Goal: Information Seeking & Learning: Learn about a topic

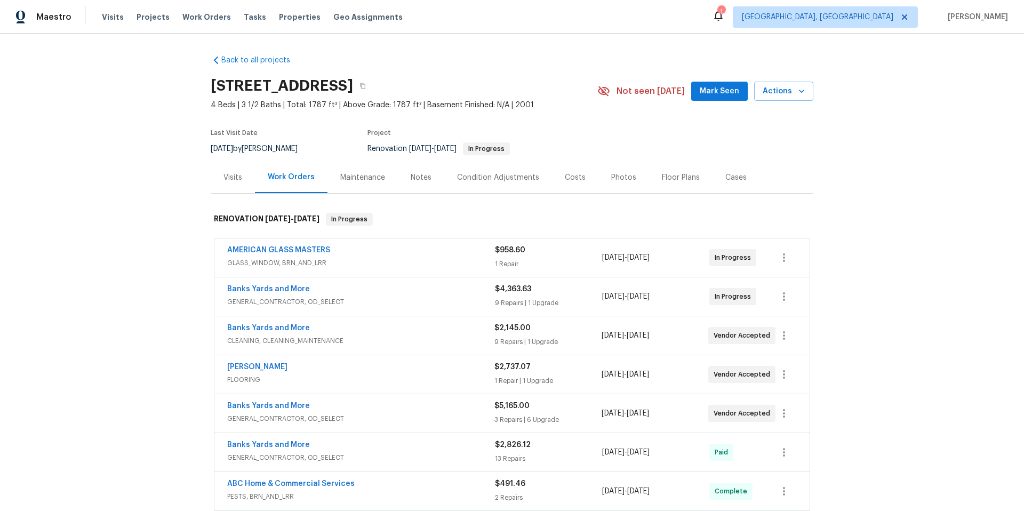
scroll to position [2, 0]
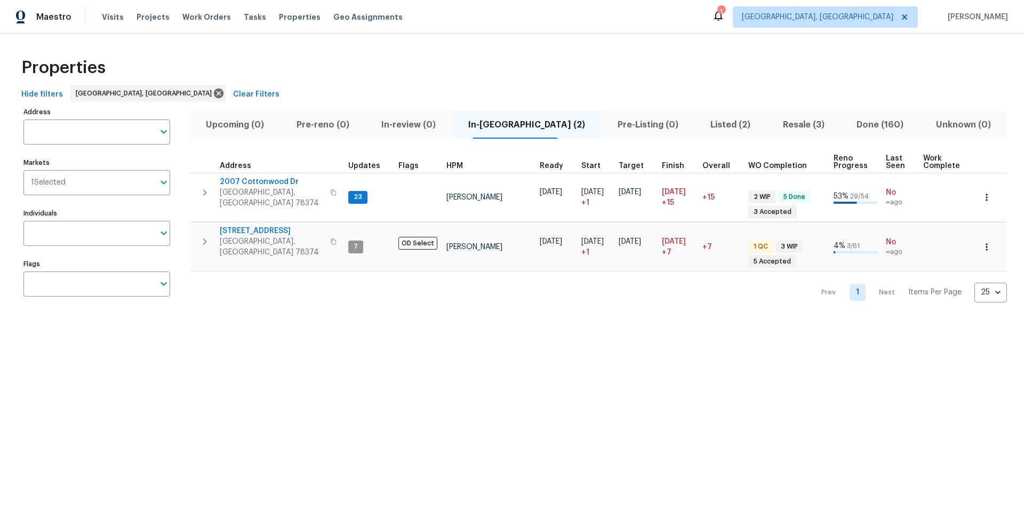
click at [231, 127] on span "Upcoming (0)" at bounding box center [235, 124] width 78 height 15
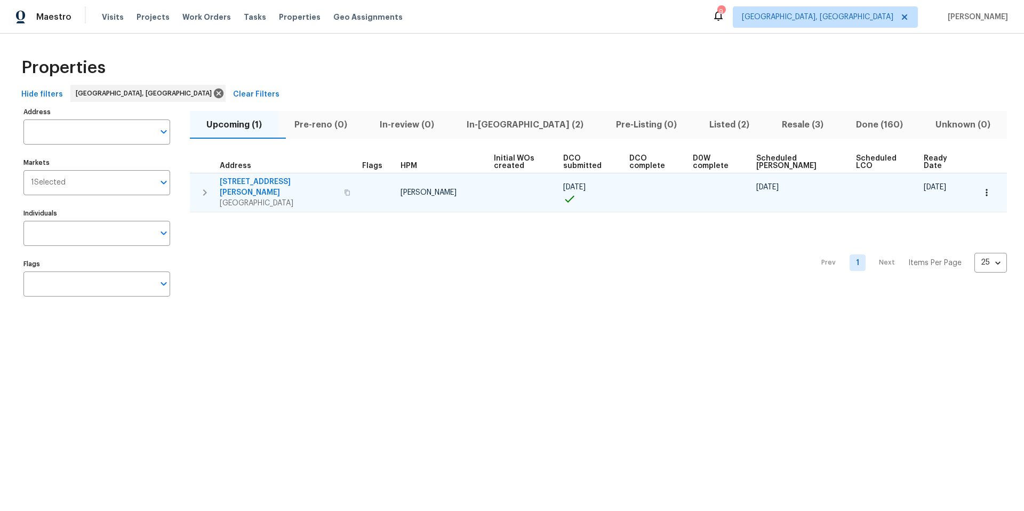
click at [246, 182] on span "[STREET_ADDRESS][PERSON_NAME]" at bounding box center [279, 187] width 118 height 21
click at [982, 187] on icon "button" at bounding box center [987, 192] width 11 height 11
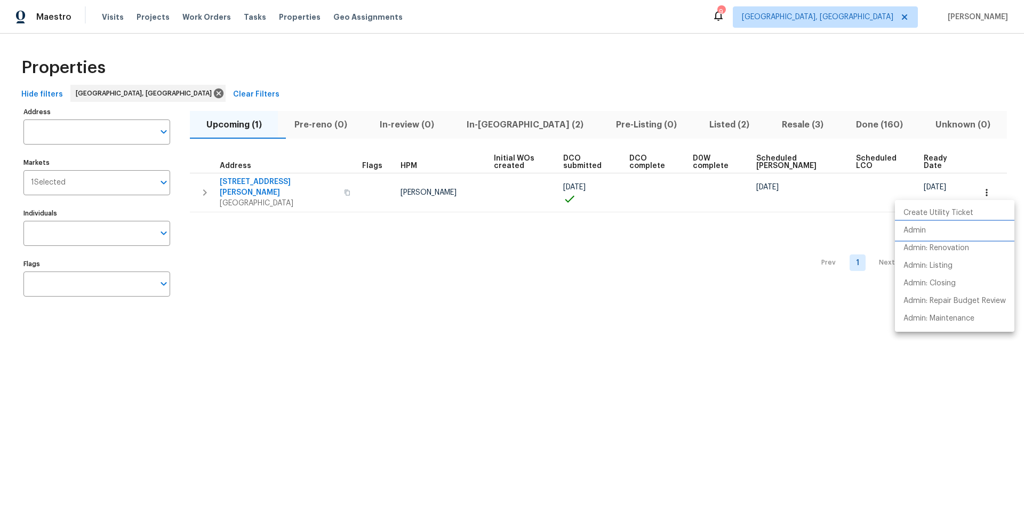
click at [922, 235] on p "Admin" at bounding box center [915, 230] width 22 height 11
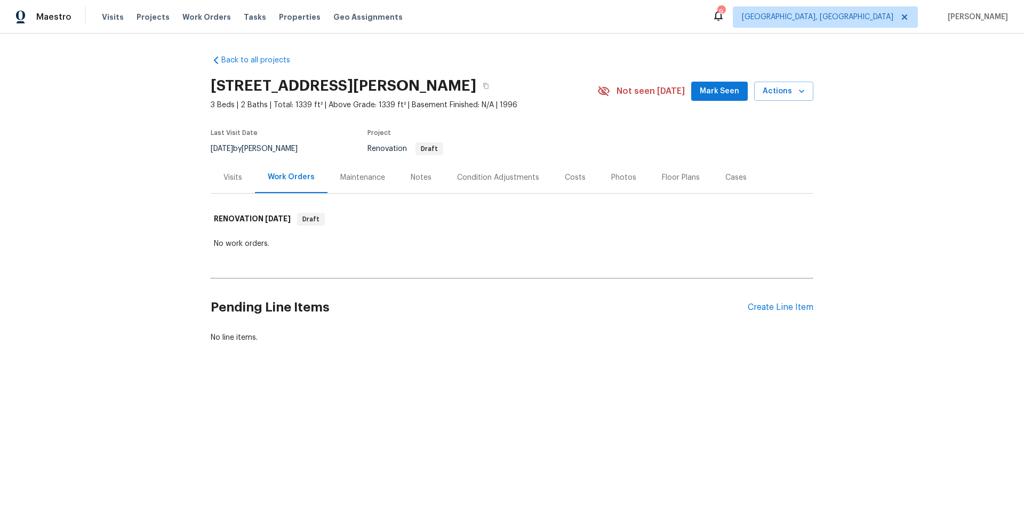
click at [417, 177] on div "Notes" at bounding box center [421, 177] width 21 height 11
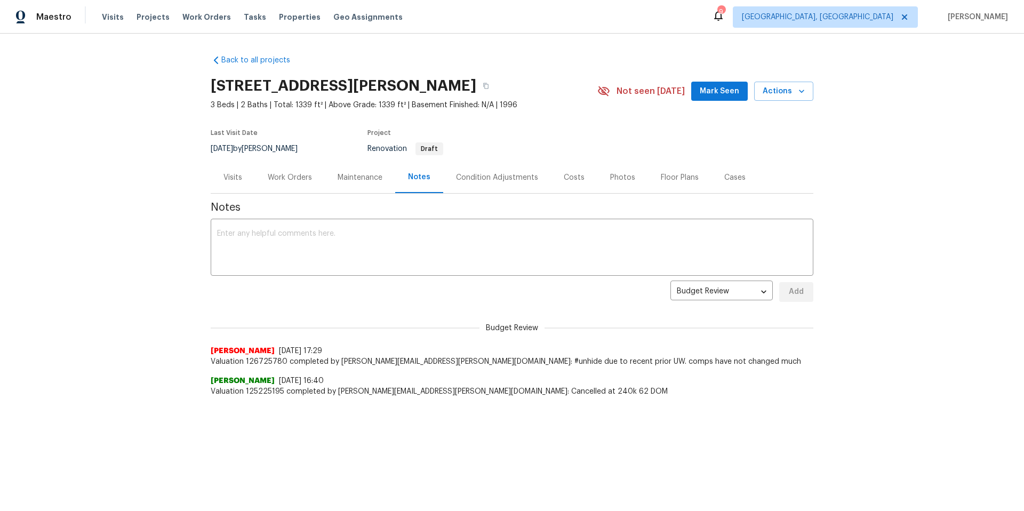
click at [237, 180] on div "Visits" at bounding box center [233, 177] width 19 height 11
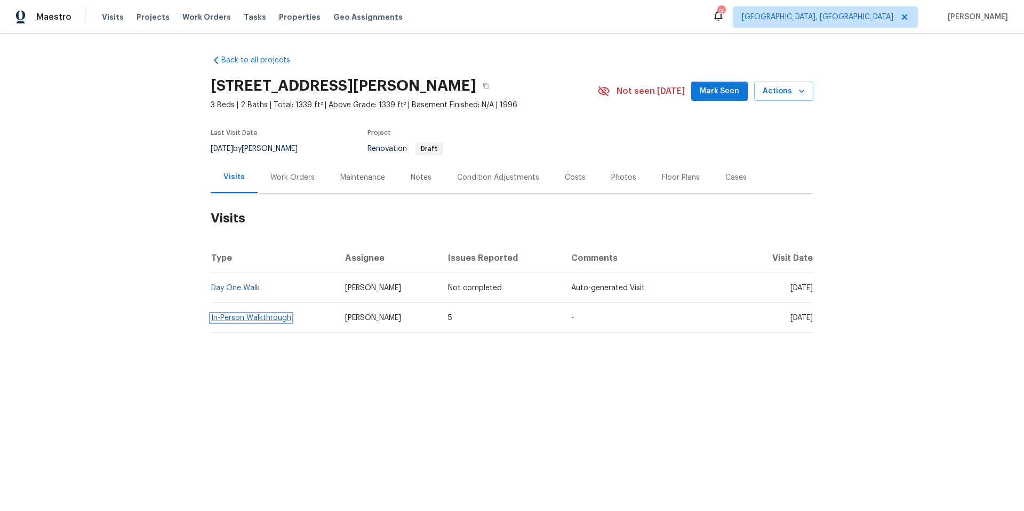
click at [255, 319] on link "In-Person Walkthrough" at bounding box center [251, 317] width 80 height 7
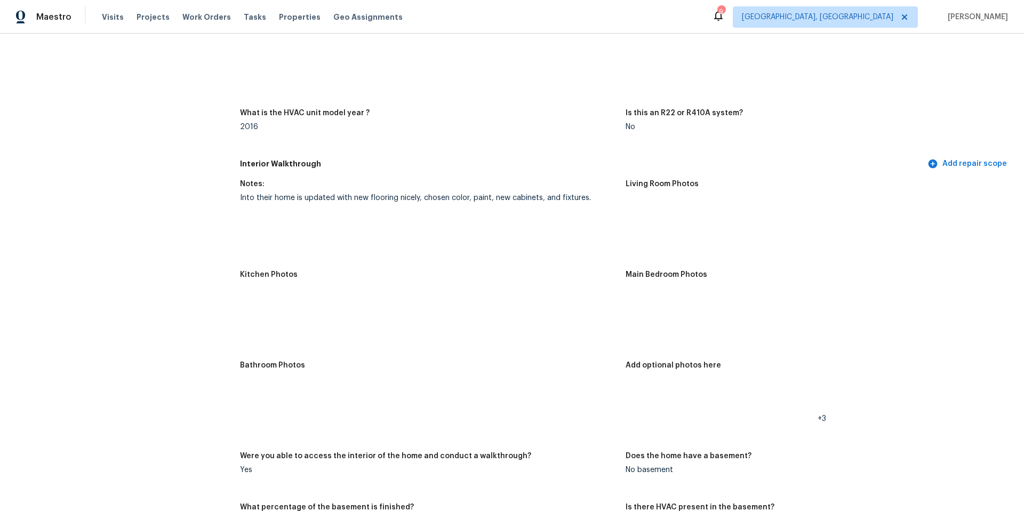
scroll to position [1050, 0]
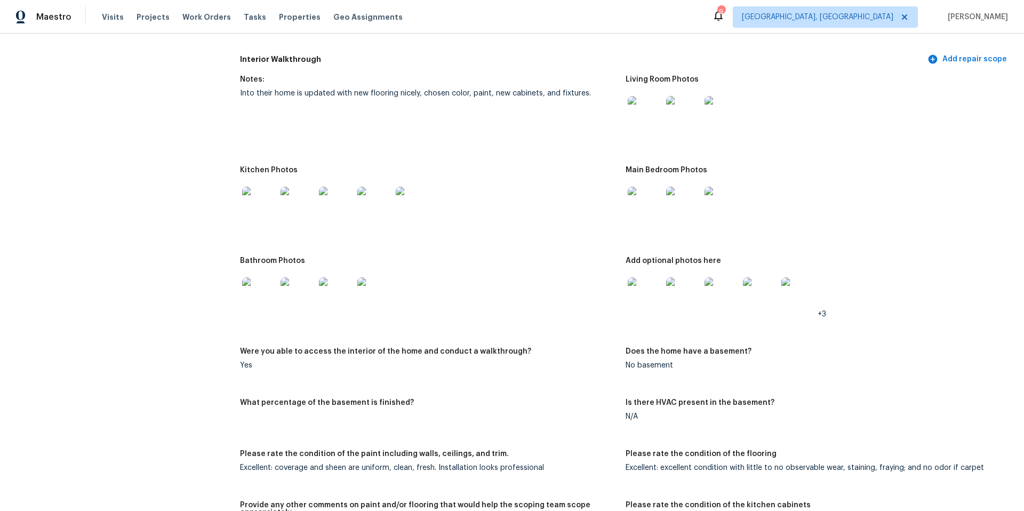
click at [248, 205] on img at bounding box center [259, 204] width 34 height 34
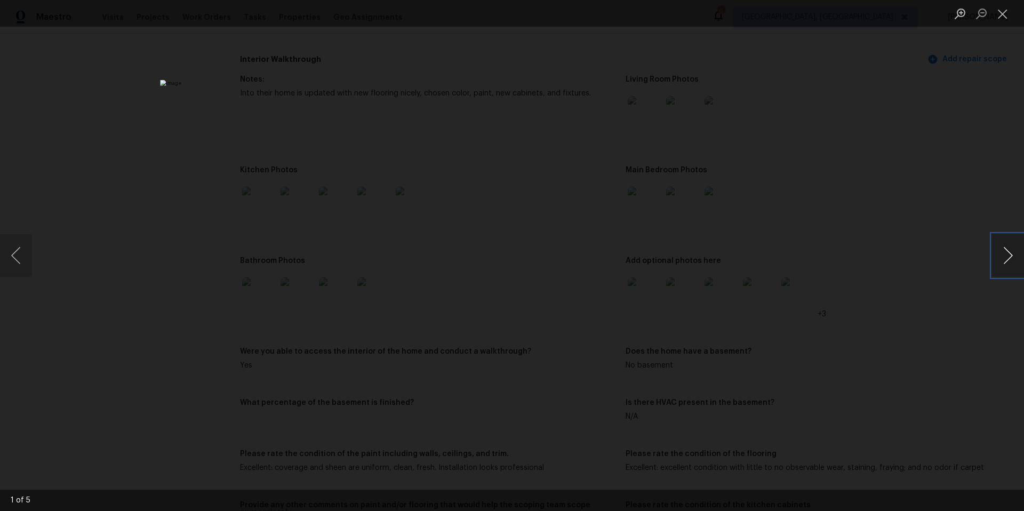
click at [1013, 259] on button "Next image" at bounding box center [1008, 255] width 32 height 43
click at [1013, 258] on button "Next image" at bounding box center [1008, 255] width 32 height 43
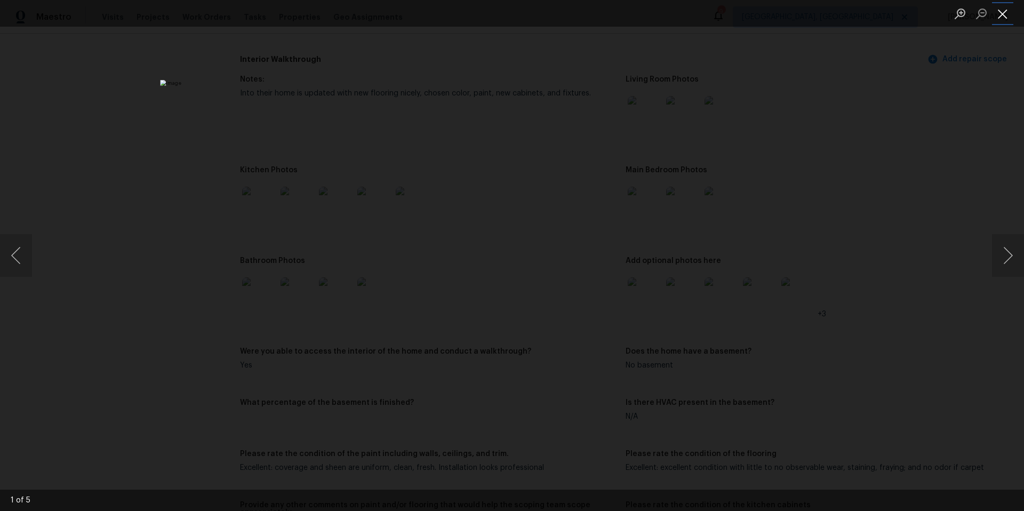
click at [1004, 14] on button "Close lightbox" at bounding box center [1002, 13] width 21 height 19
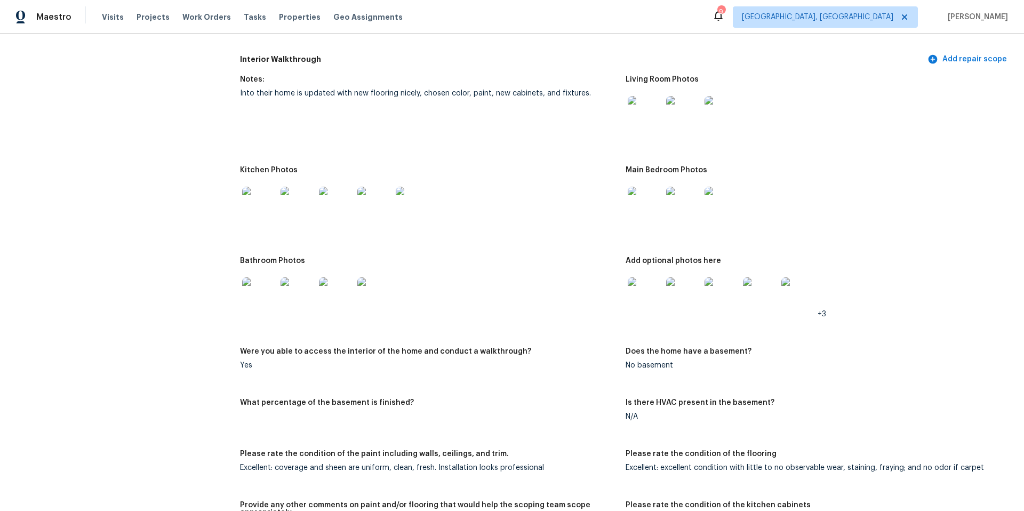
click at [640, 285] on img at bounding box center [645, 294] width 34 height 34
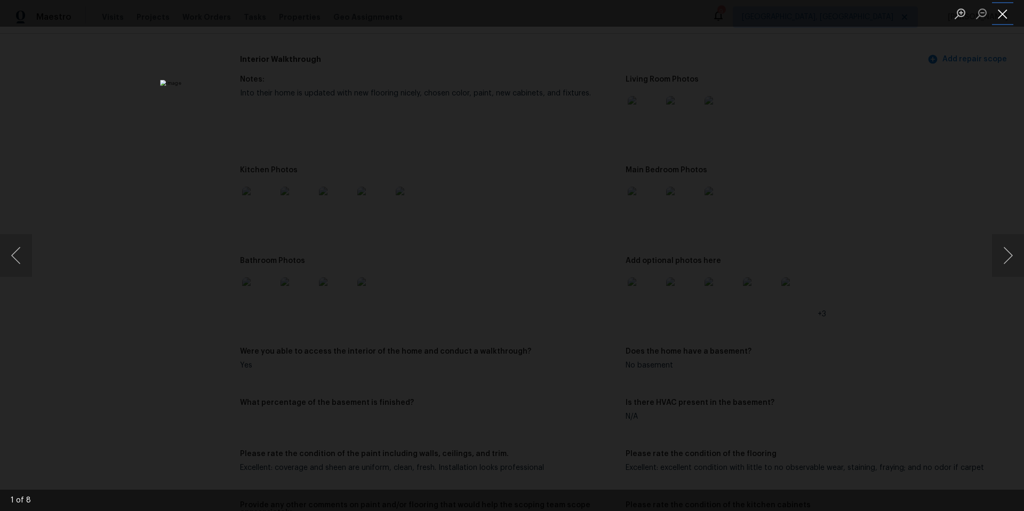
click at [999, 16] on button "Close lightbox" at bounding box center [1002, 13] width 21 height 19
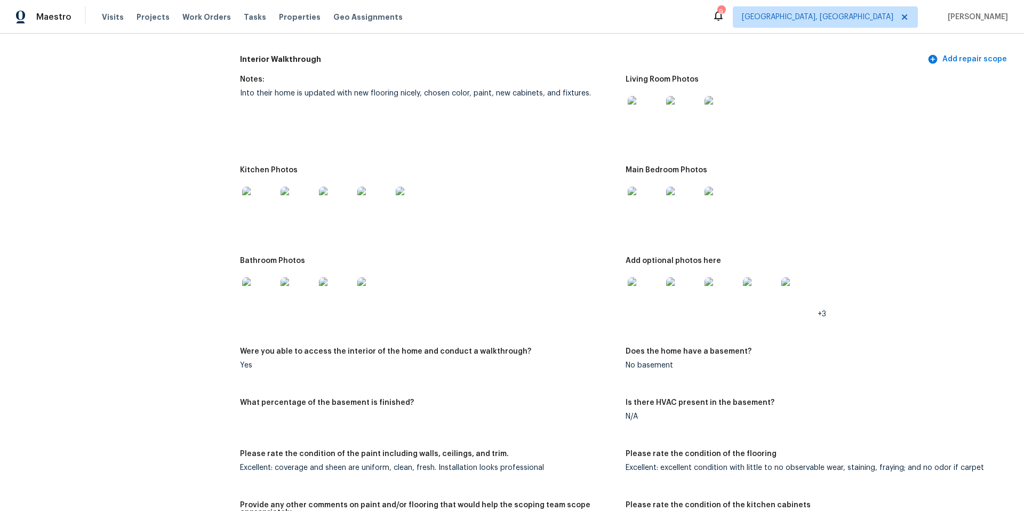
scroll to position [1048, 0]
click at [268, 289] on img at bounding box center [259, 297] width 34 height 34
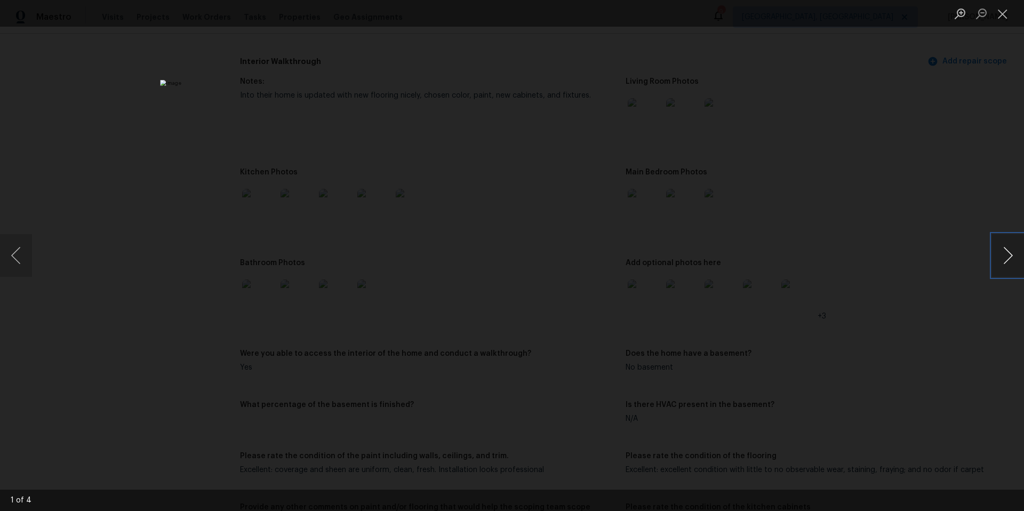
click at [1006, 257] on button "Next image" at bounding box center [1008, 255] width 32 height 43
click at [1006, 256] on button "Next image" at bounding box center [1008, 255] width 32 height 43
click at [1003, 15] on button "Close lightbox" at bounding box center [1002, 13] width 21 height 19
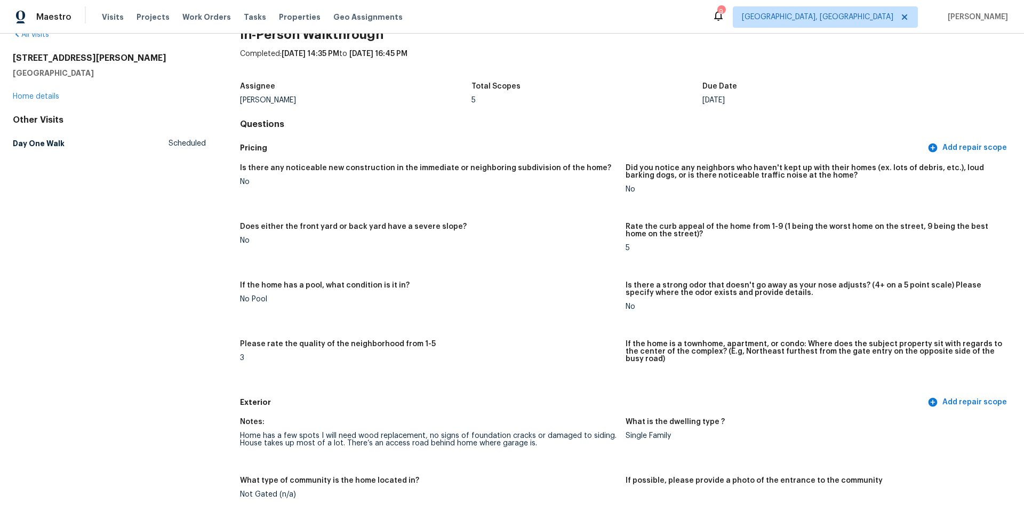
scroll to position [0, 0]
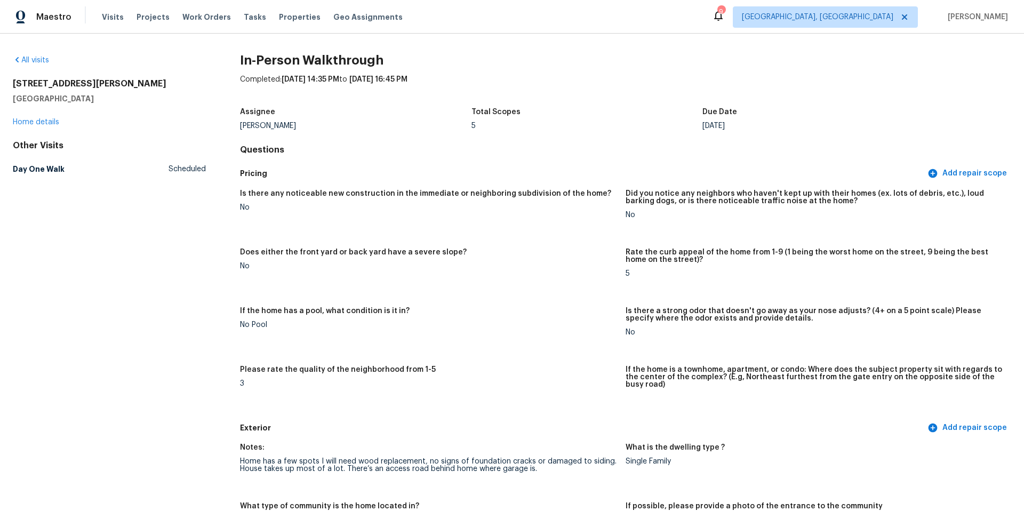
click at [36, 126] on div "[STREET_ADDRESS][PERSON_NAME] Home details" at bounding box center [109, 102] width 193 height 49
click at [36, 124] on link "Home details" at bounding box center [36, 121] width 46 height 7
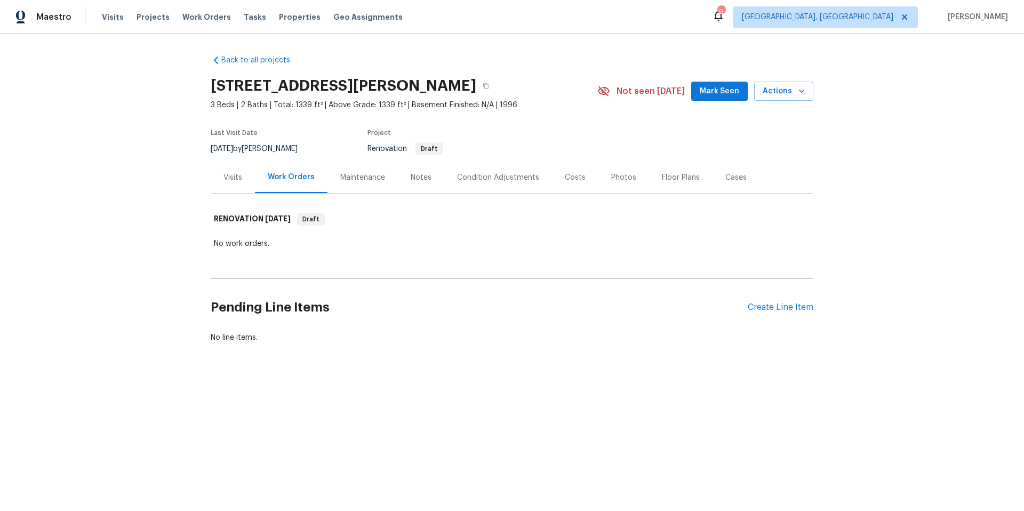
click at [479, 176] on div "Condition Adjustments" at bounding box center [498, 177] width 82 height 11
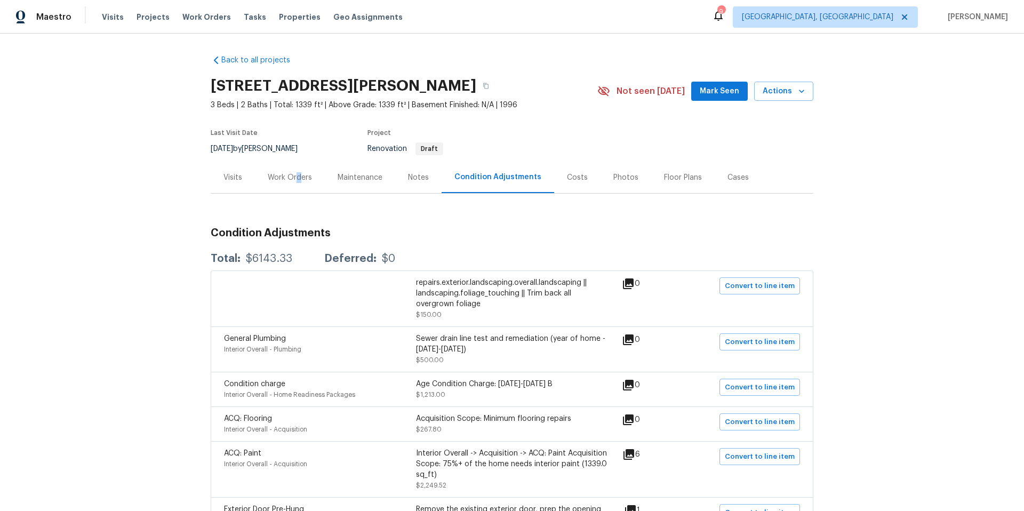
click at [293, 181] on div "Work Orders" at bounding box center [290, 177] width 44 height 11
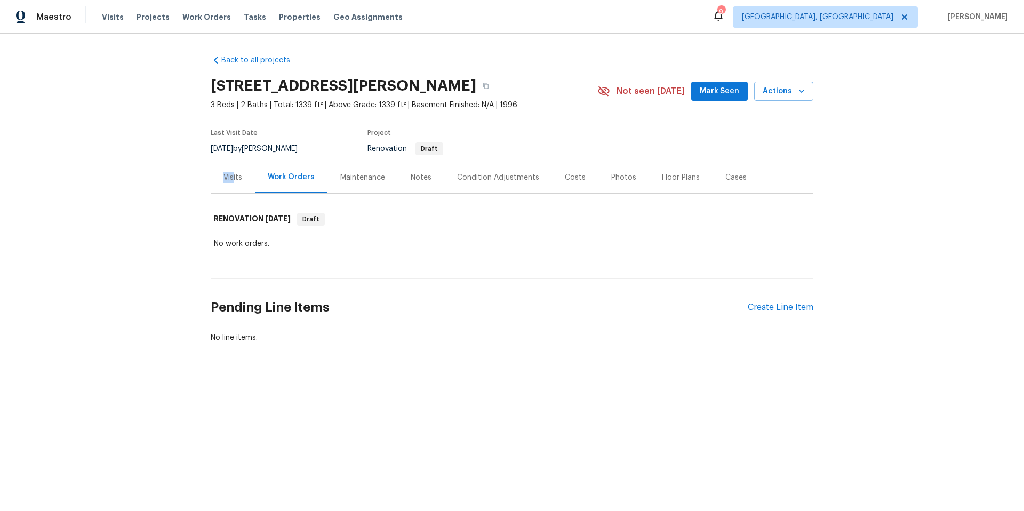
drag, startPoint x: 229, startPoint y: 170, endPoint x: 230, endPoint y: 176, distance: 6.0
click at [230, 175] on div "Visits" at bounding box center [233, 177] width 44 height 31
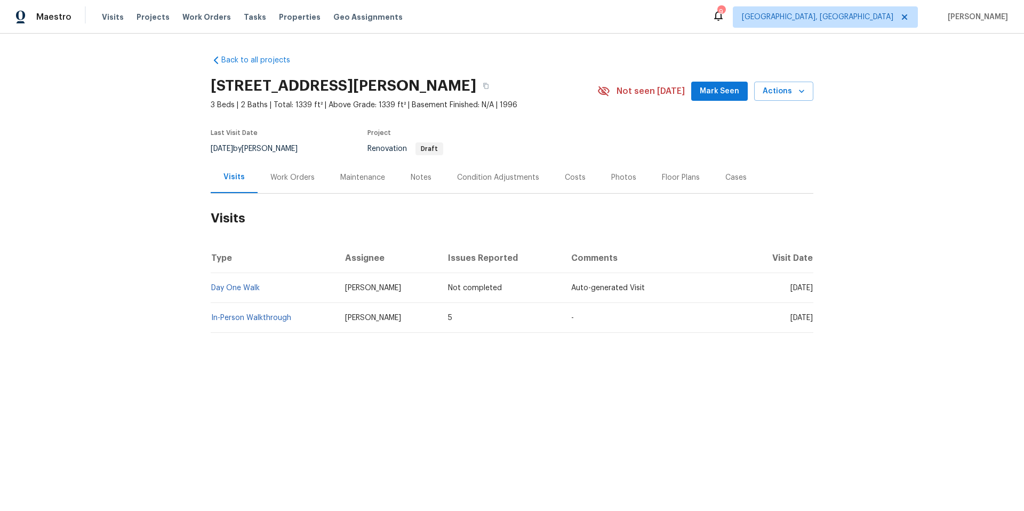
click at [294, 177] on div "Work Orders" at bounding box center [292, 177] width 44 height 11
